Goal: Task Accomplishment & Management: Use online tool/utility

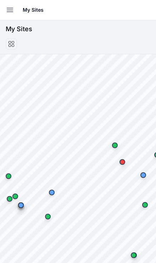
click at [11, 7] on icon "button" at bounding box center [10, 10] width 9 height 9
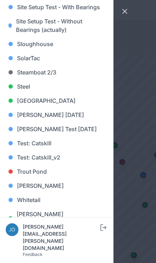
scroll to position [698, 0]
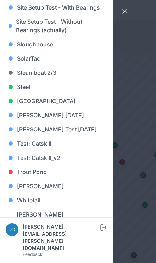
click at [37, 198] on link "Whitetail" at bounding box center [57, 201] width 102 height 14
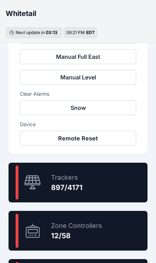
scroll to position [328, 0]
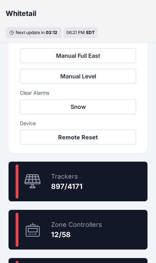
click at [114, 183] on div "21.5 % Trackers 897/4171" at bounding box center [78, 182] width 139 height 40
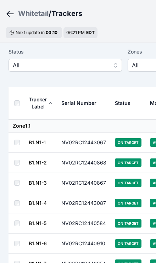
click at [103, 64] on span "All" at bounding box center [60, 65] width 95 height 9
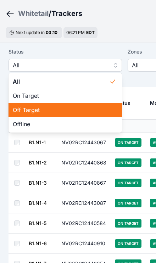
click at [71, 113] on span "Off Target" at bounding box center [61, 110] width 97 height 9
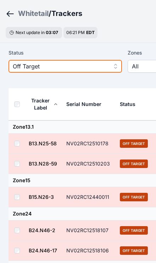
scroll to position [23, 0]
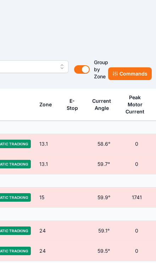
click at [132, 76] on button "Commands" at bounding box center [130, 73] width 44 height 13
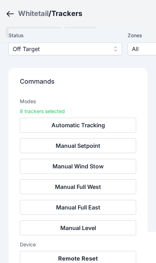
scroll to position [92, 0]
click at [99, 259] on button "Remote Reset" at bounding box center [78, 258] width 116 height 15
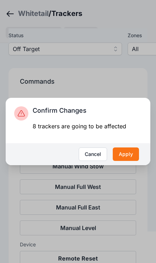
click at [130, 161] on button "Apply" at bounding box center [126, 154] width 26 height 13
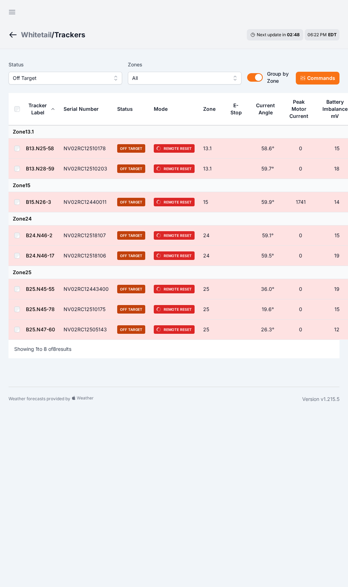
click at [17, 18] on button "Open sidebar" at bounding box center [12, 12] width 17 height 17
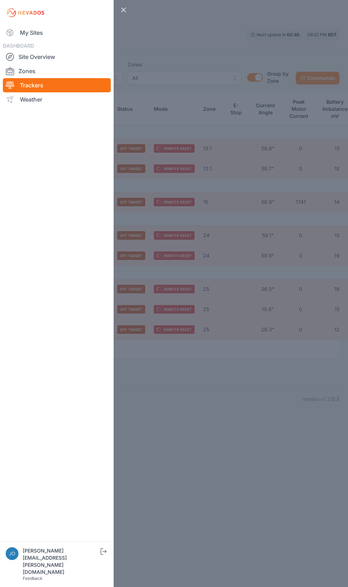
click at [30, 33] on link "My Sites" at bounding box center [57, 33] width 108 height 14
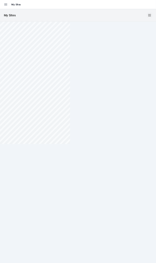
scroll to position [64, 0]
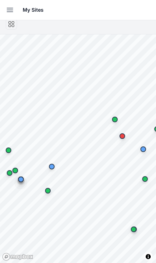
click at [4, 15] on button "Open sidebar" at bounding box center [10, 10] width 16 height 16
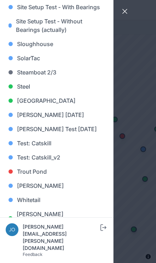
scroll to position [698, 0]
